Goal: Navigation & Orientation: Understand site structure

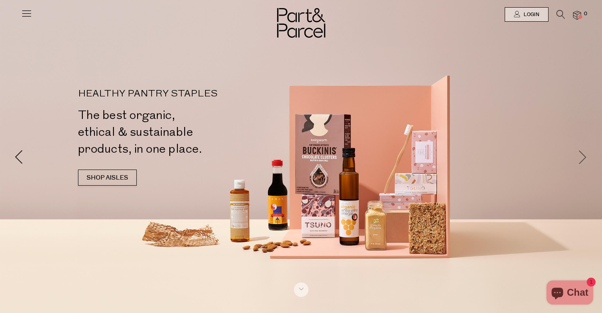
click at [583, 161] on span at bounding box center [583, 157] width 14 height 14
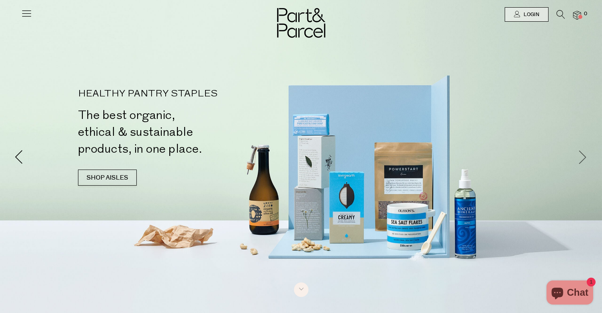
click at [583, 161] on span at bounding box center [583, 157] width 14 height 14
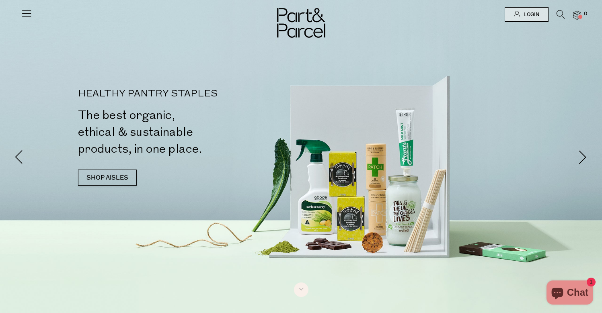
click at [26, 16] on icon at bounding box center [26, 13] width 11 height 11
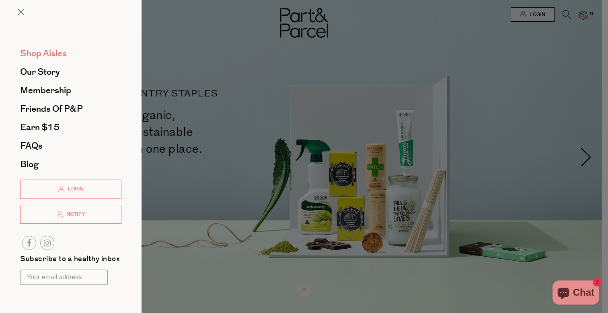
click at [56, 51] on span "Shop Aisles" at bounding box center [43, 53] width 47 height 13
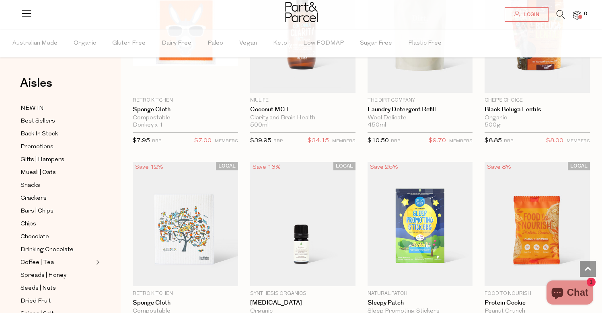
scroll to position [718, 0]
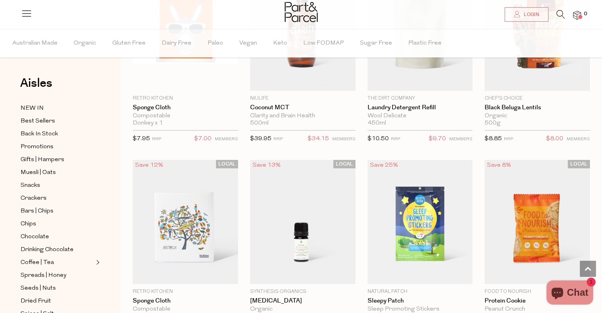
click at [27, 16] on icon at bounding box center [26, 13] width 11 height 11
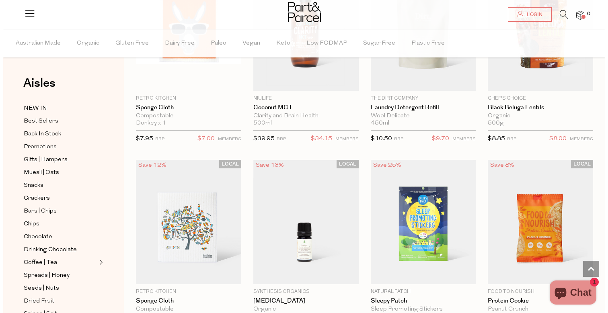
scroll to position [724, 0]
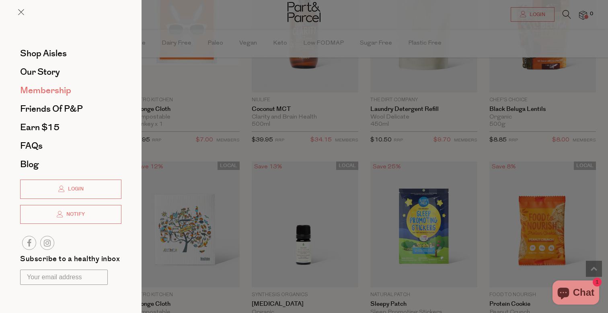
click at [43, 91] on span "Membership" at bounding box center [45, 90] width 51 height 13
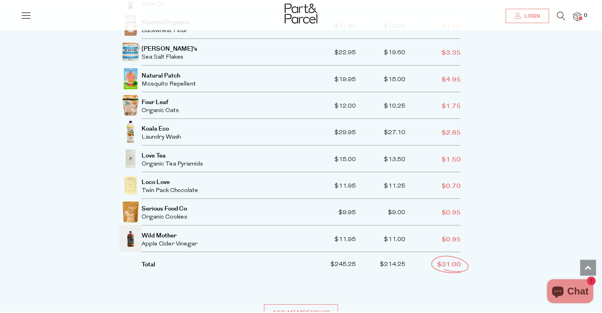
scroll to position [1677, 0]
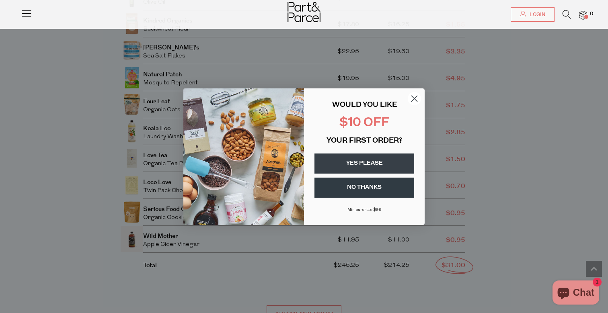
click at [410, 101] on circle "Close dialog" at bounding box center [414, 98] width 13 height 13
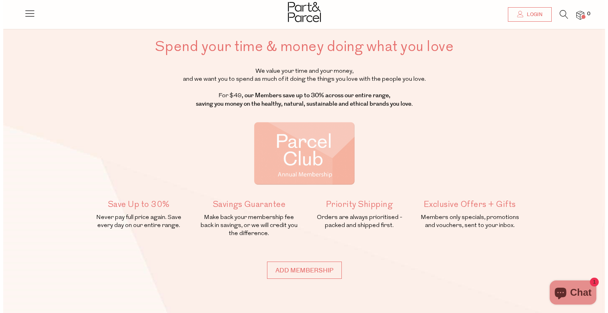
scroll to position [0, 0]
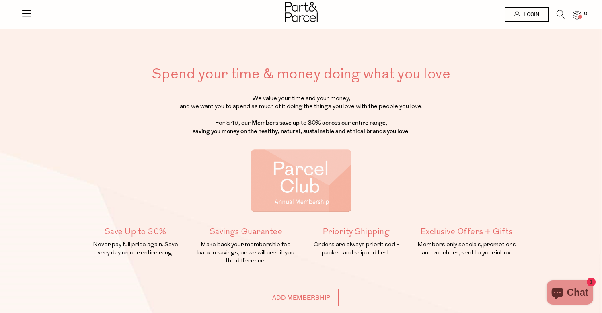
click at [25, 12] on icon at bounding box center [26, 13] width 11 height 11
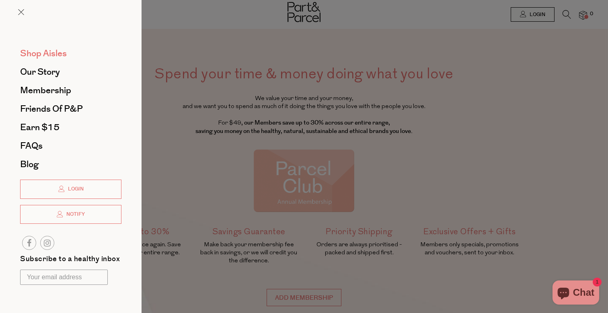
click at [51, 50] on span "Shop Aisles" at bounding box center [43, 53] width 47 height 13
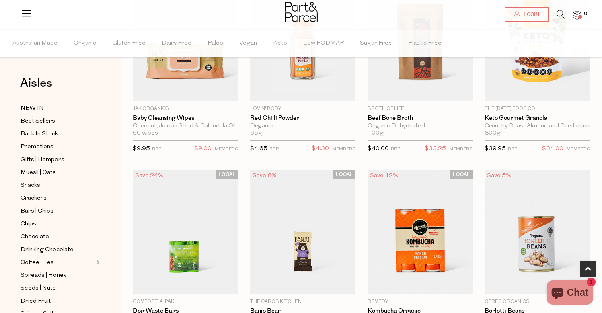
scroll to position [322, 0]
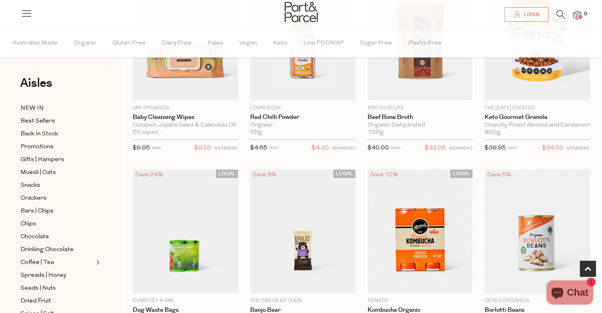
click at [21, 12] on icon at bounding box center [26, 13] width 11 height 11
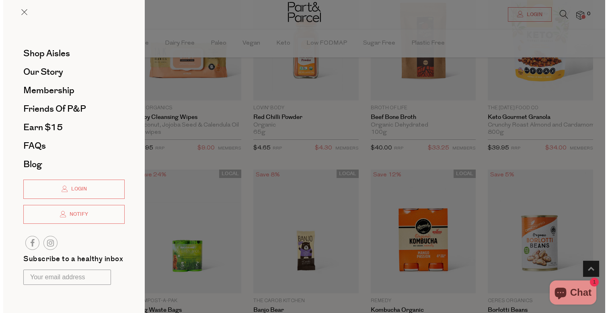
scroll to position [324, 0]
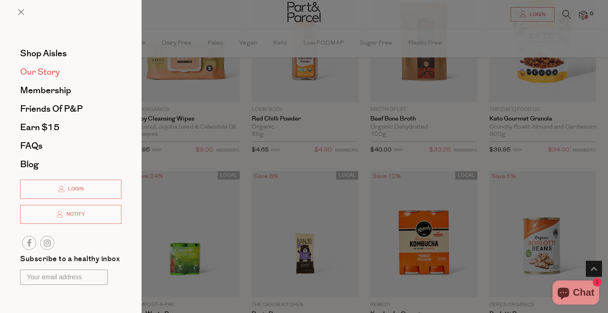
click at [51, 76] on span "Our Story" at bounding box center [40, 72] width 40 height 13
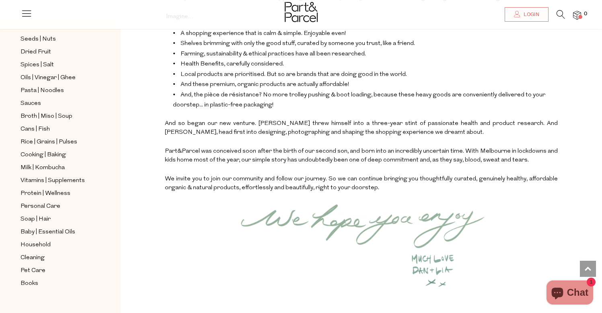
scroll to position [1098, 0]
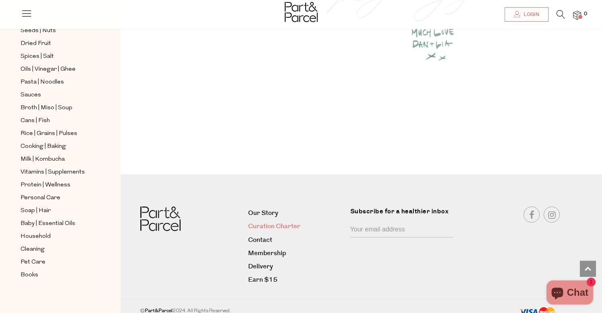
click at [267, 221] on link "Curation Charter" at bounding box center [296, 226] width 96 height 11
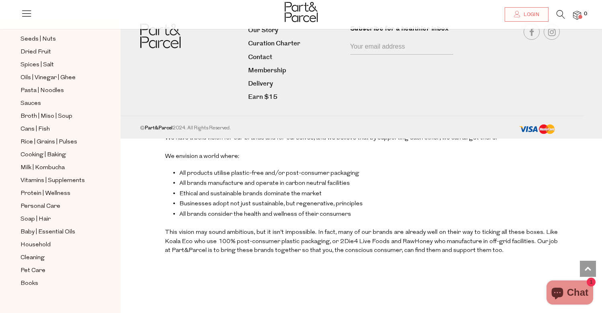
scroll to position [1897, 0]
